Goal: Check status: Check status

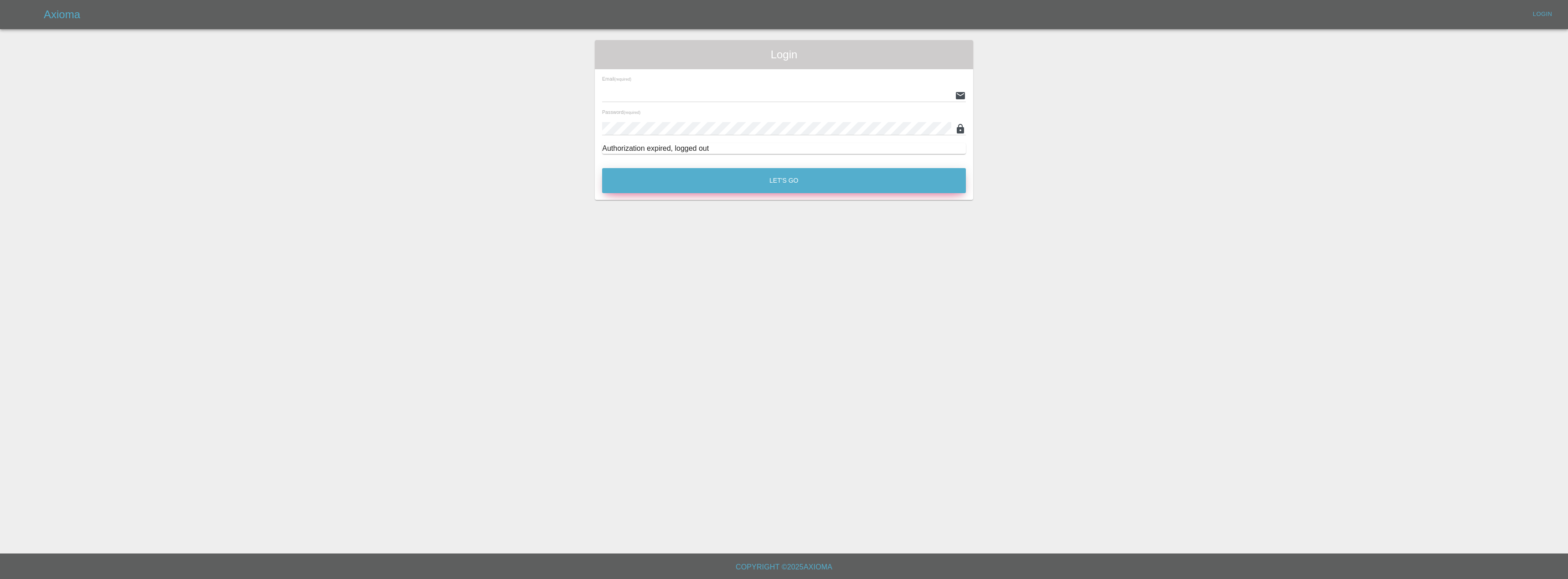
type input "[EMAIL_ADDRESS][DOMAIN_NAME]"
click at [754, 176] on button "Let's Go" at bounding box center [783, 180] width 364 height 25
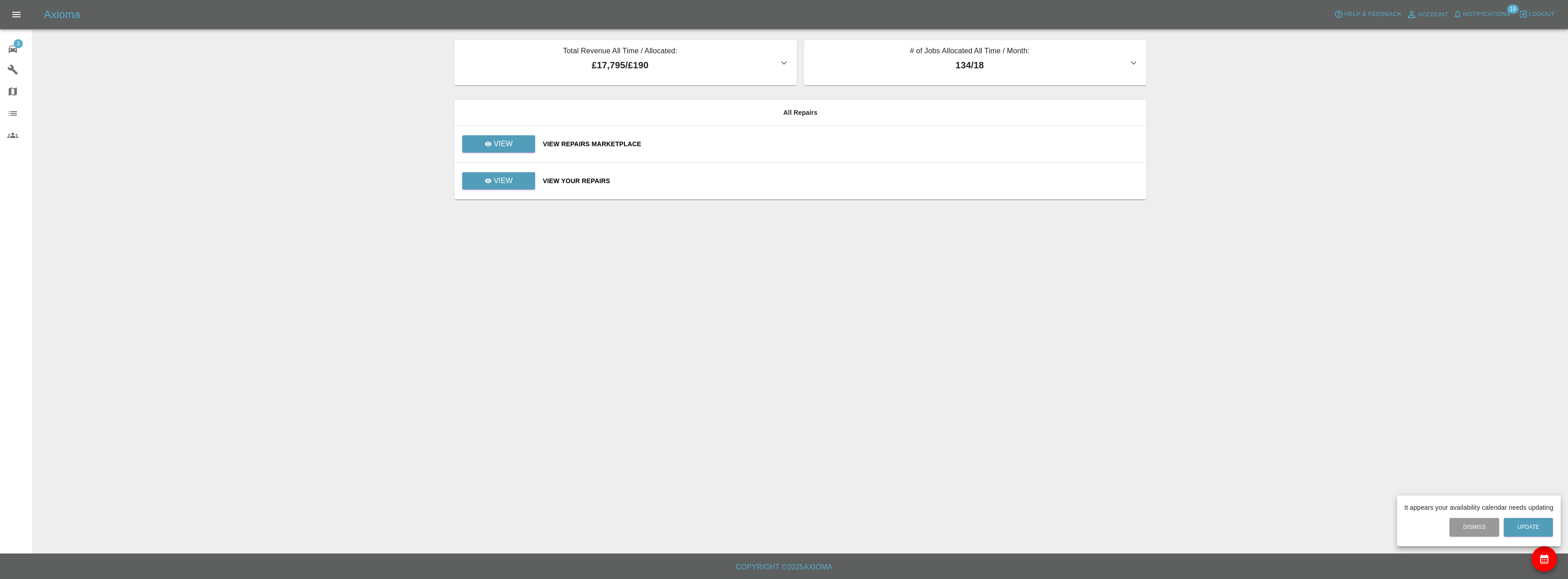
click at [514, 176] on div at bounding box center [784, 290] width 1568 height 579
click at [517, 151] on link "View" at bounding box center [498, 144] width 73 height 17
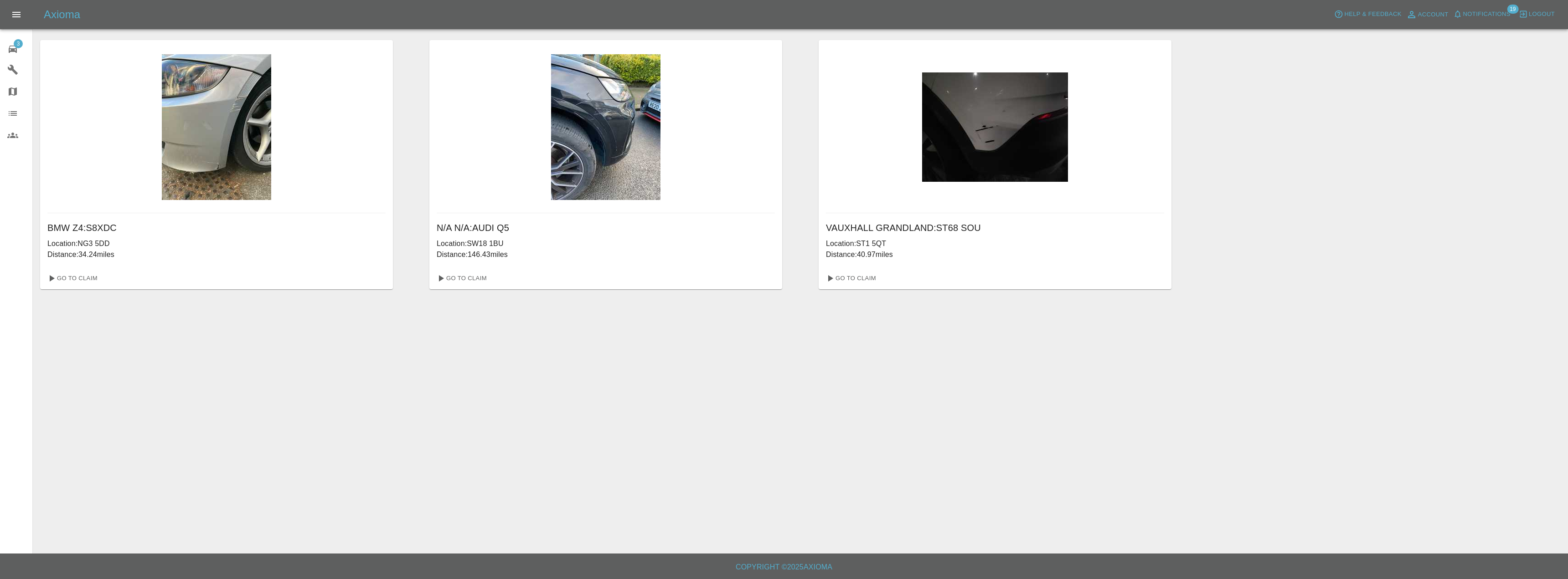
click at [229, 130] on img at bounding box center [217, 127] width 109 height 146
click at [76, 284] on link "Go To Claim" at bounding box center [72, 278] width 56 height 14
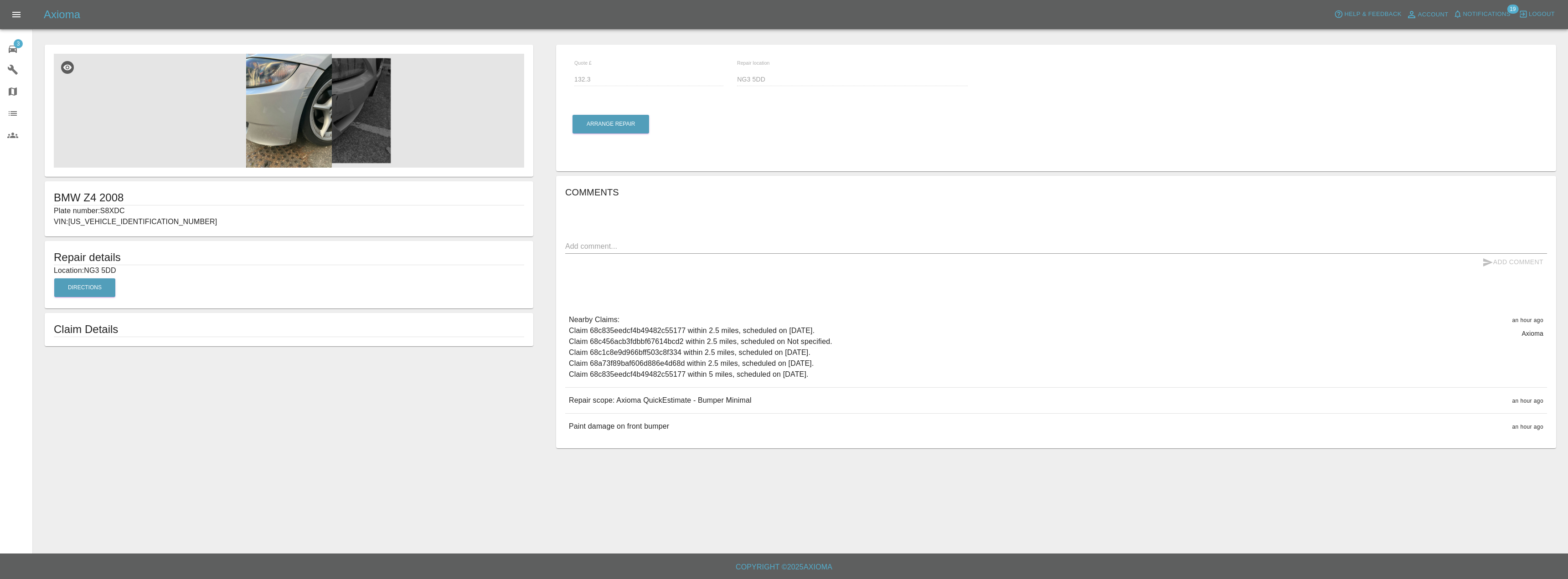
click at [278, 118] on img at bounding box center [289, 111] width 470 height 114
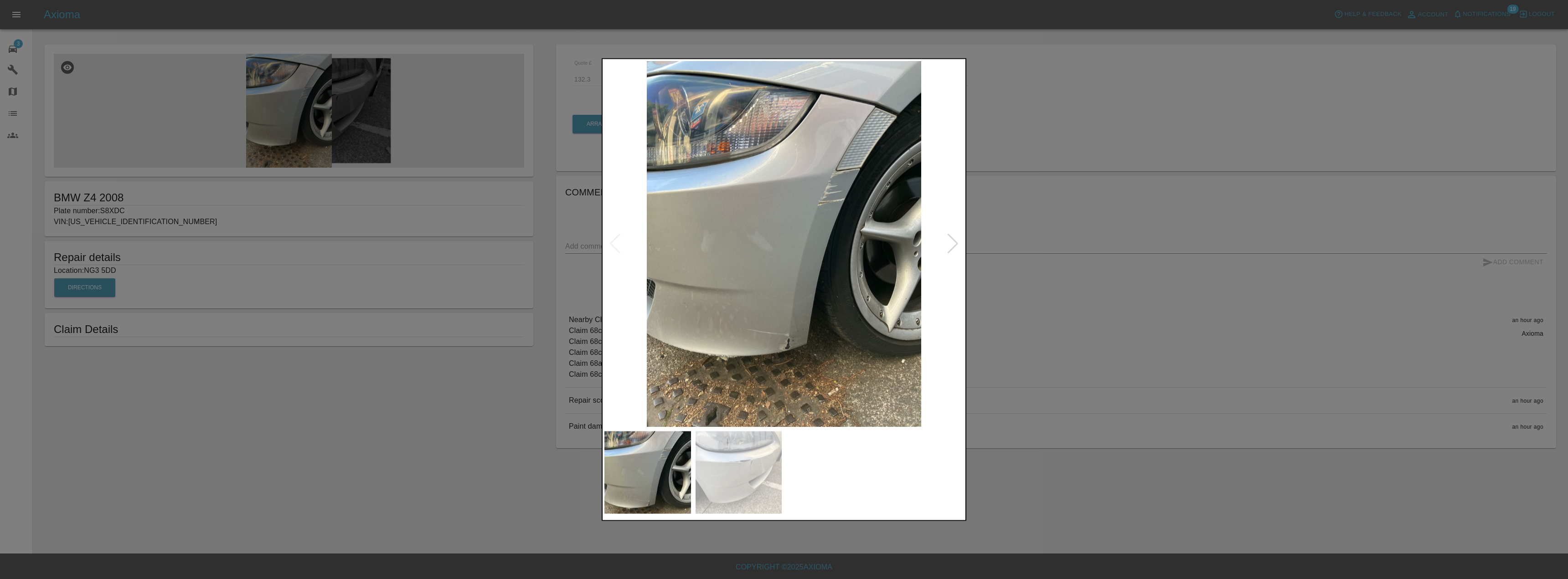
click at [767, 464] on img at bounding box center [738, 473] width 87 height 83
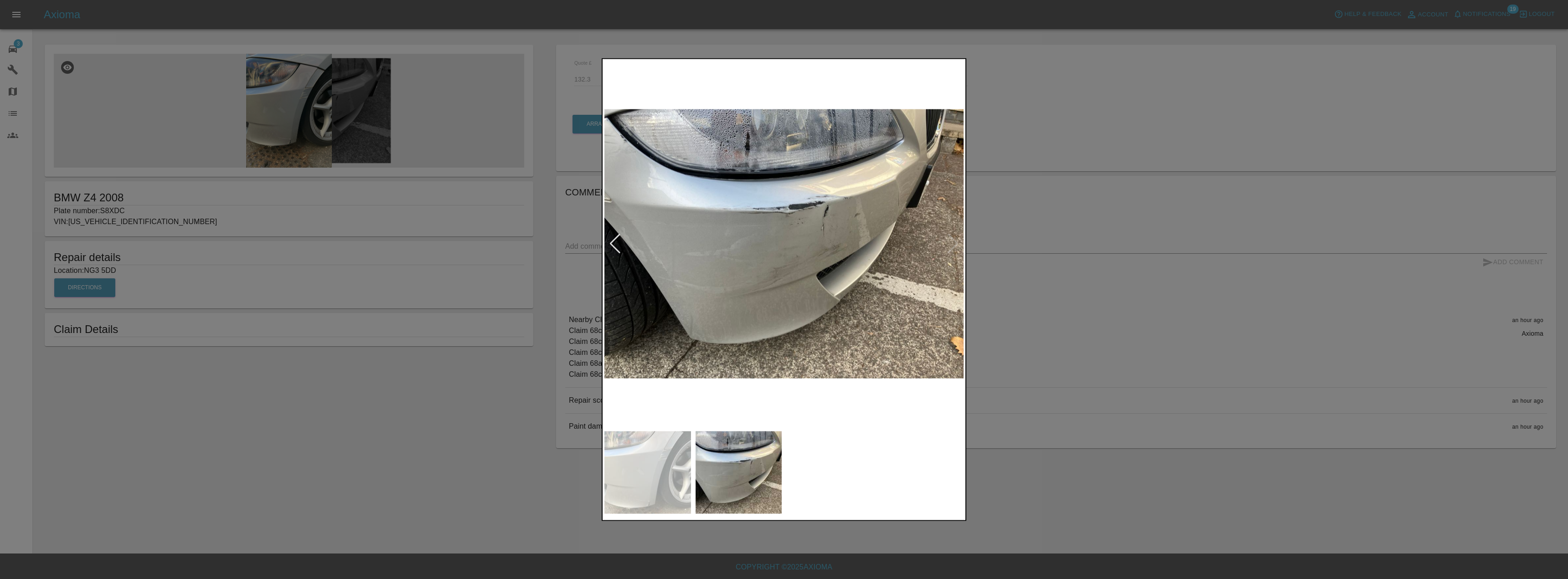
click at [444, 436] on div at bounding box center [784, 290] width 1568 height 579
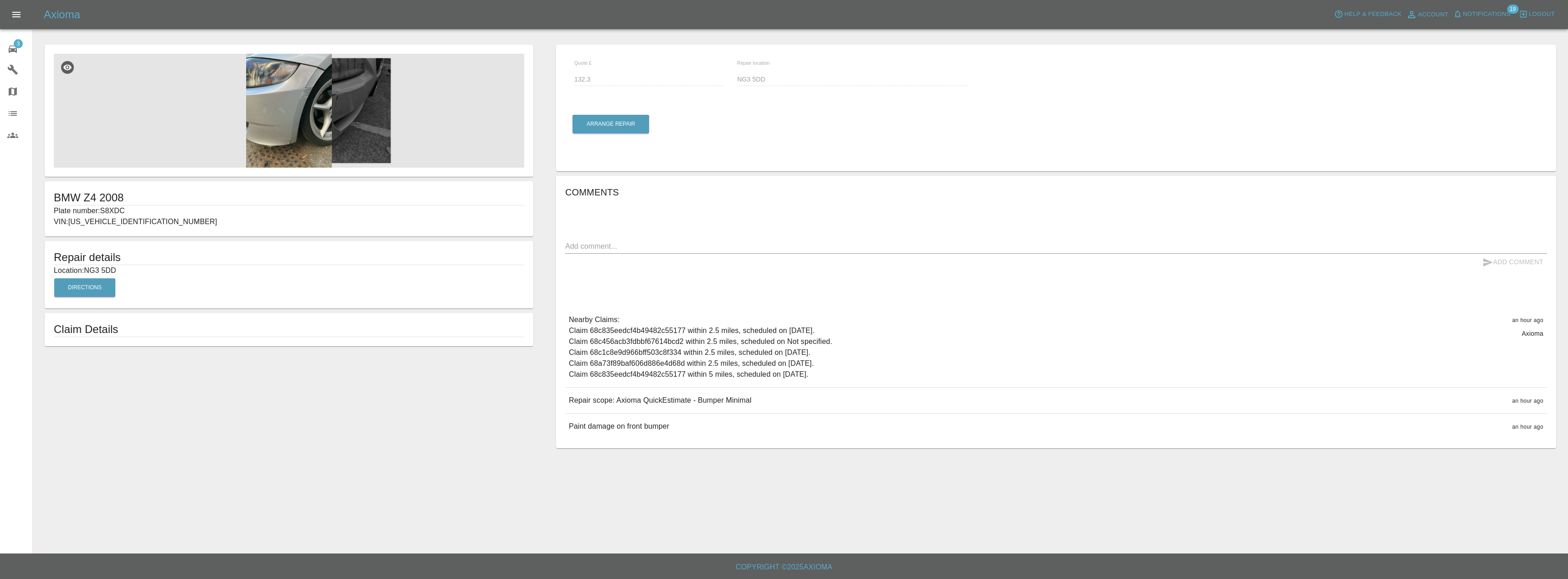
drag, startPoint x: 561, startPoint y: 86, endPoint x: 573, endPoint y: 82, distance: 12.6
